Goal: Find specific page/section: Find specific page/section

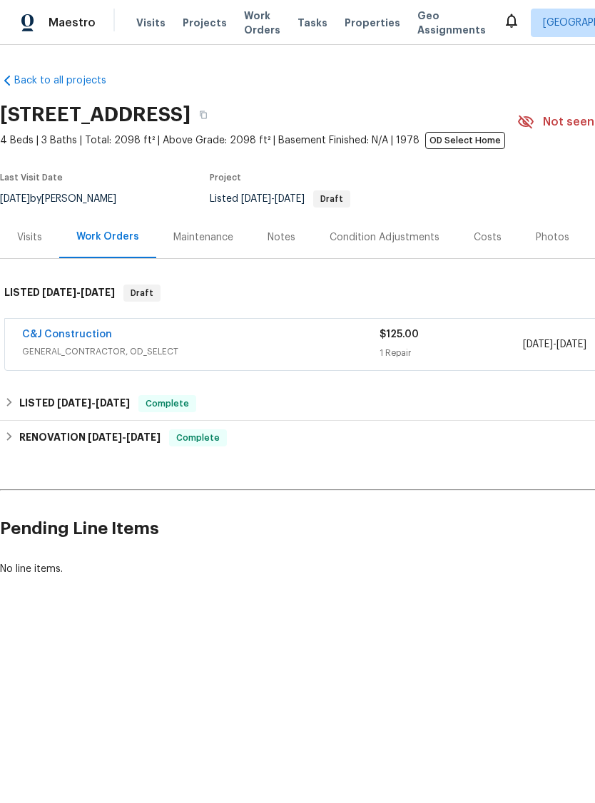
click at [62, 339] on link "C&J Construction" at bounding box center [67, 334] width 90 height 10
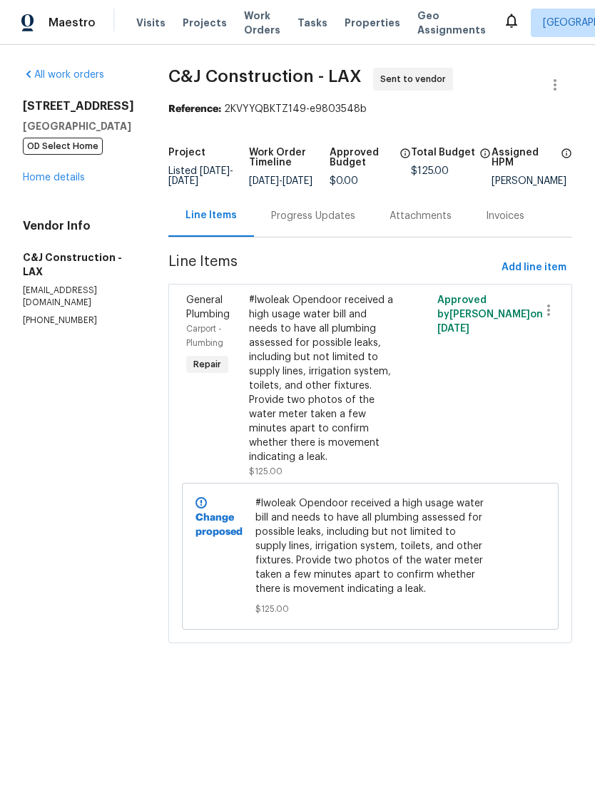
click at [366, 423] on div "#lwoleak Opendoor received a high usage water bill and needs to have all plumbi…" at bounding box center [323, 378] width 148 height 171
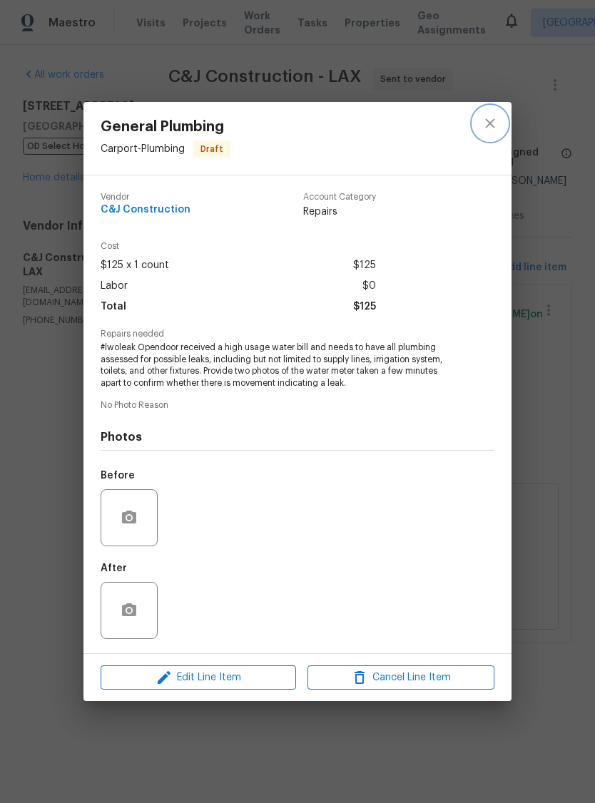
click at [491, 127] on icon "close" at bounding box center [489, 123] width 17 height 17
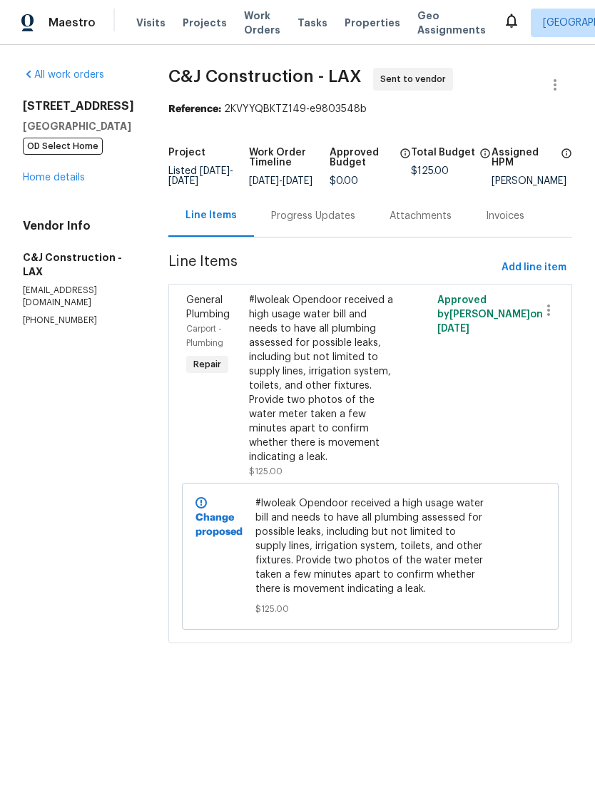
click at [43, 183] on link "Home details" at bounding box center [54, 178] width 62 height 10
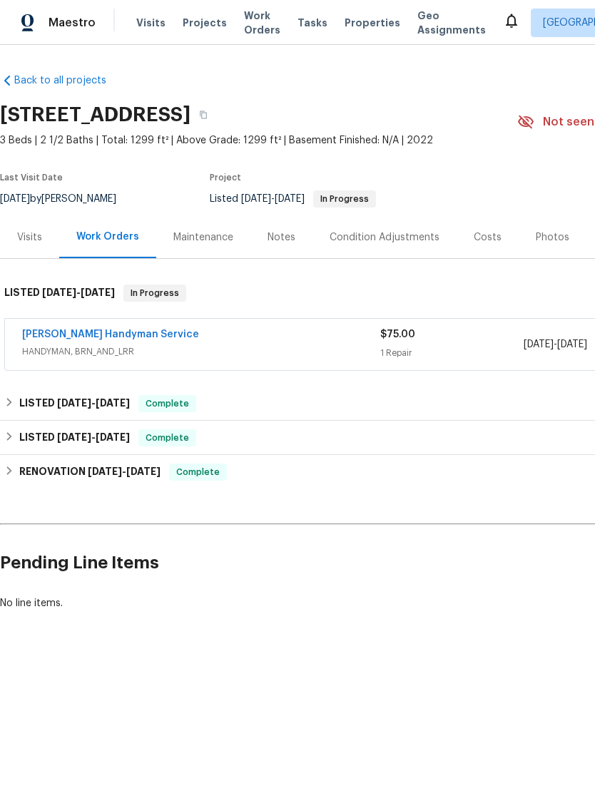
click at [58, 338] on link "Mehle's Handyman Service" at bounding box center [110, 334] width 177 height 10
